Goal: Task Accomplishment & Management: Manage account settings

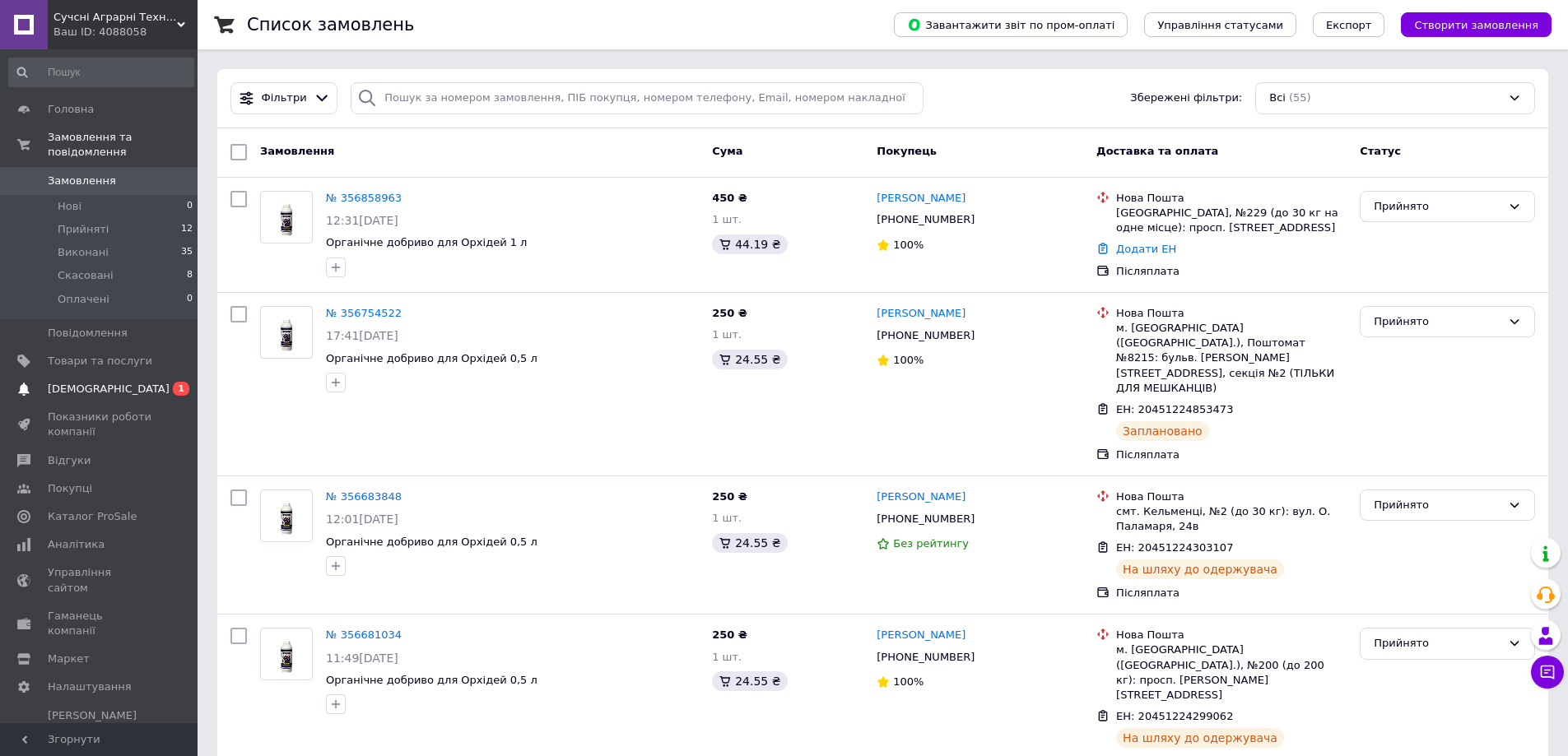
click at [146, 381] on span "[DEMOGRAPHIC_DATA]" at bounding box center [100, 388] width 104 height 15
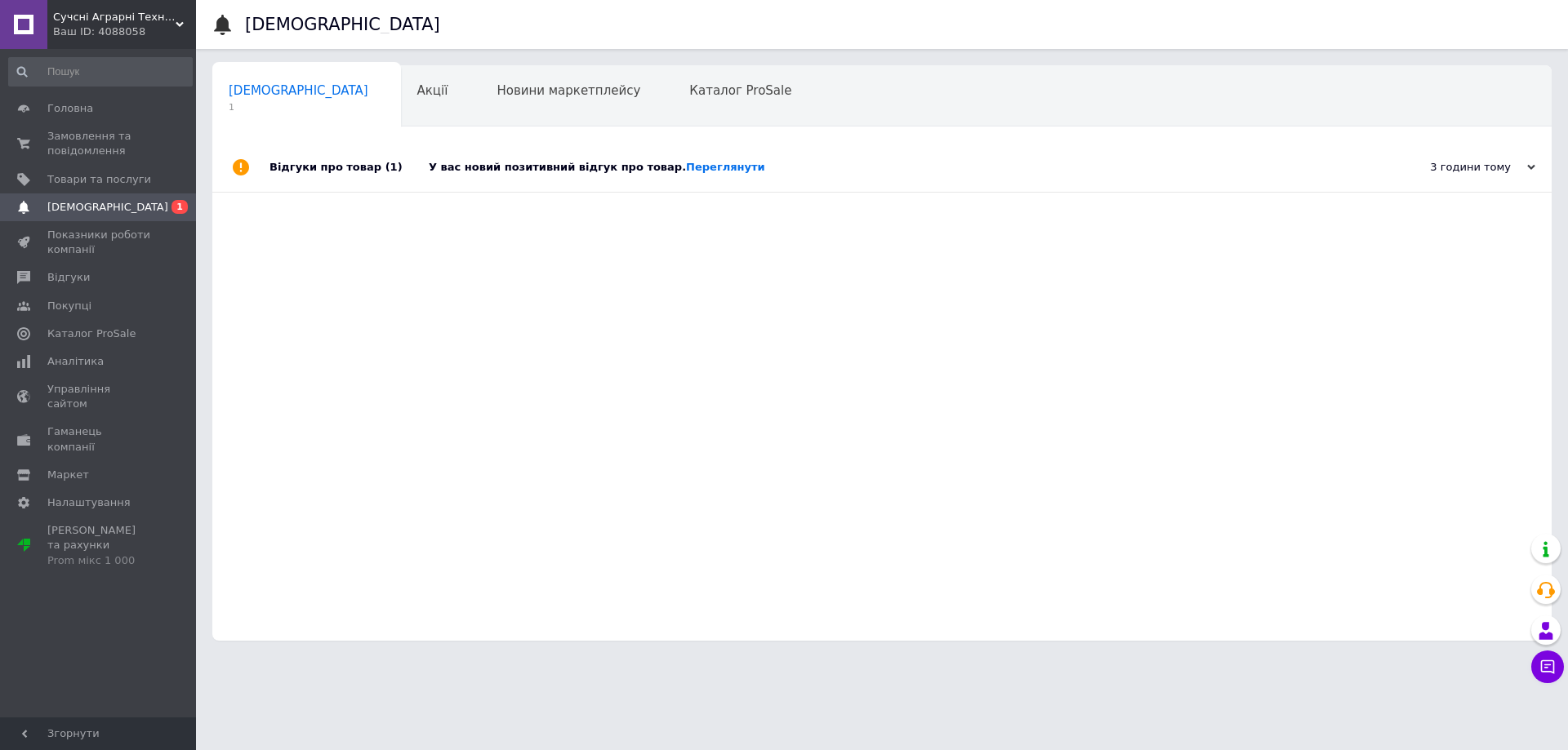
click at [348, 166] on div "Відгуки про товар (1)" at bounding box center [348, 167] width 160 height 49
click at [686, 168] on link "Переглянути" at bounding box center [725, 167] width 79 height 12
click at [503, 168] on div "У вас новий позитивний відгук про товар. [GEOGRAPHIC_DATA]" at bounding box center [900, 167] width 944 height 15
click at [702, 166] on link "Переглянути" at bounding box center [725, 167] width 79 height 12
click at [688, 169] on link "Переглянути" at bounding box center [725, 167] width 79 height 12
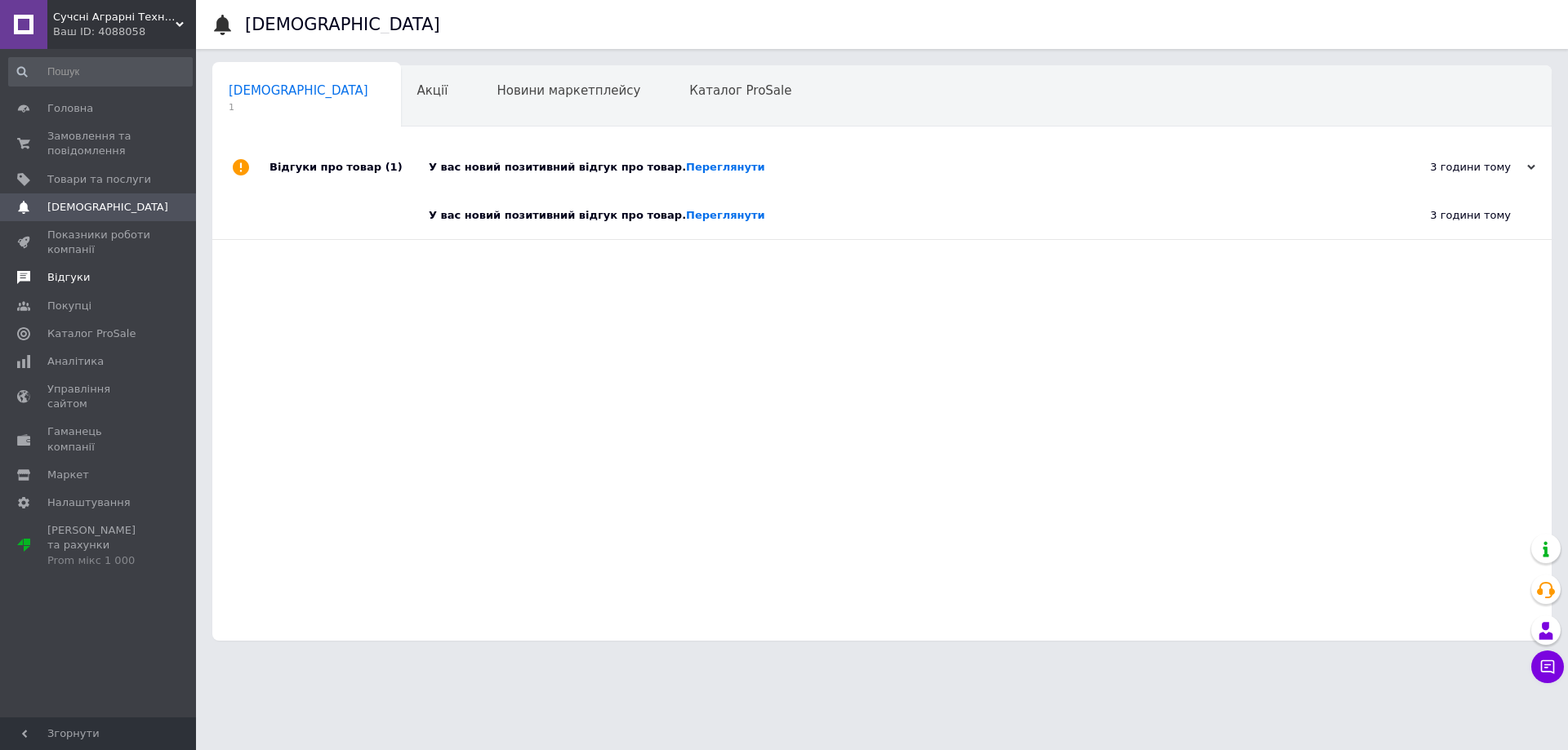
click at [102, 278] on span "Відгуки" at bounding box center [99, 277] width 103 height 15
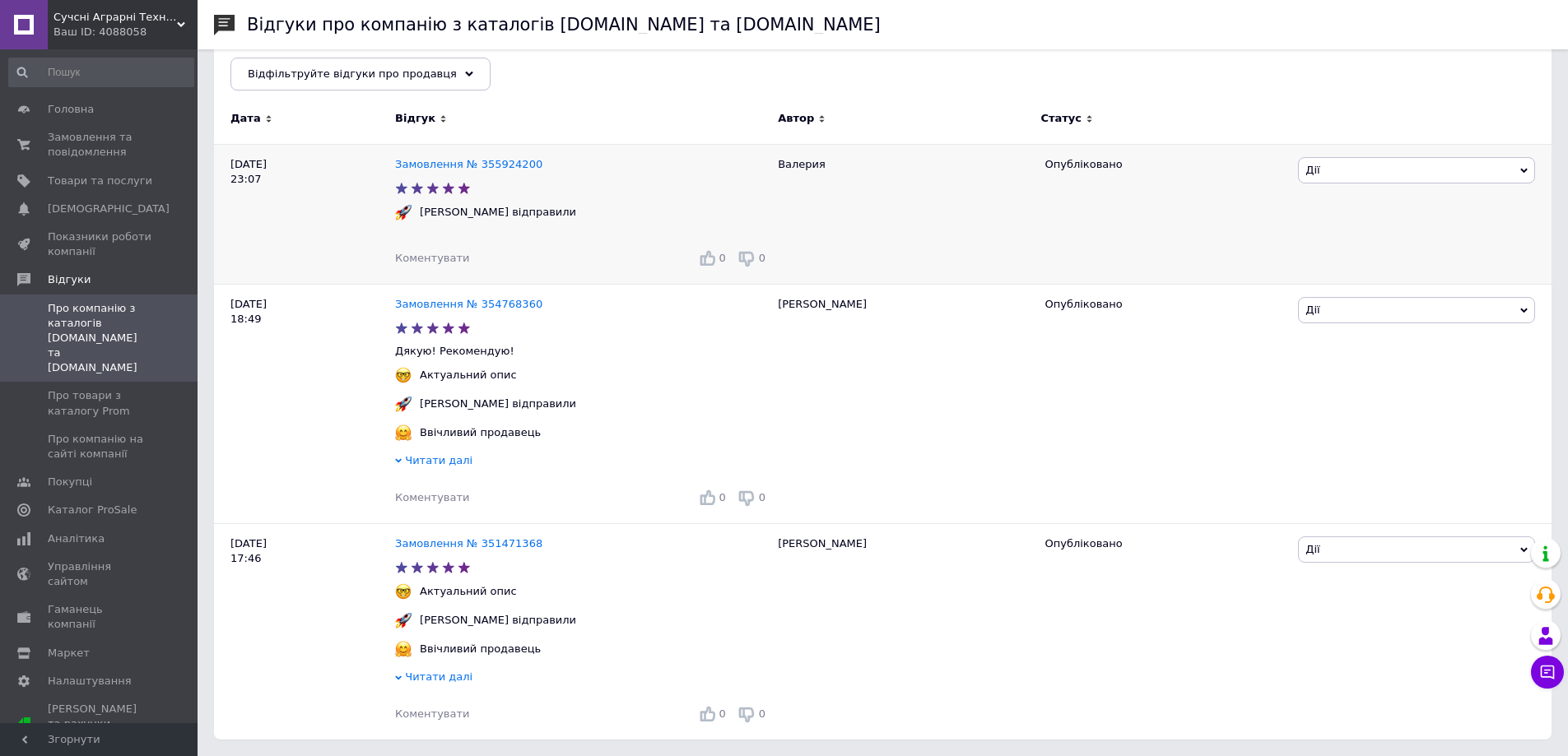
scroll to position [217, 0]
